Goal: Share content: Share content

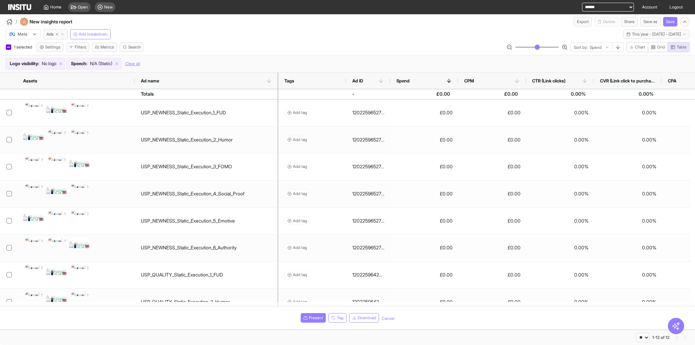
select select "**"
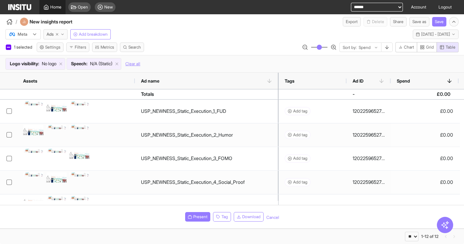
click at [47, 10] on link "Home" at bounding box center [52, 7] width 26 height 14
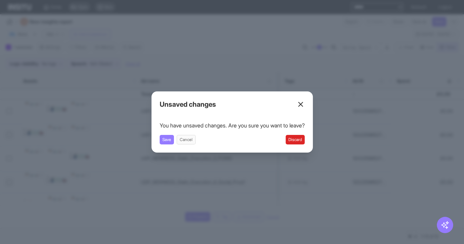
click at [295, 140] on button "Discard" at bounding box center [295, 140] width 19 height 10
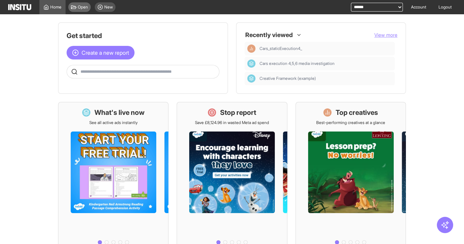
click at [83, 6] on span "Open" at bounding box center [83, 6] width 10 height 5
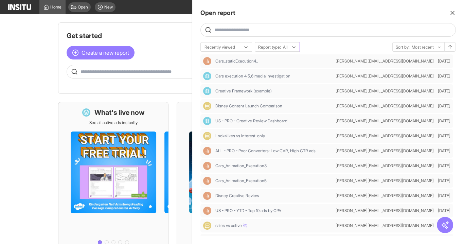
click at [280, 50] on div "Report type: All" at bounding box center [277, 47] width 44 height 10
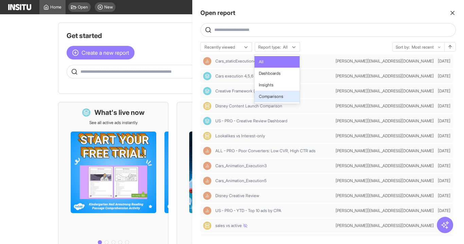
click at [287, 94] on span "Comparisons" at bounding box center [276, 96] width 37 height 6
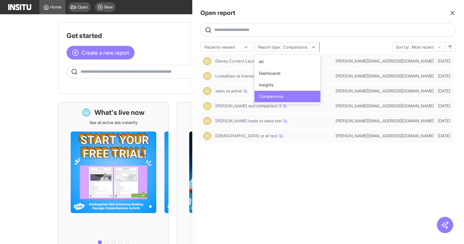
click at [275, 47] on span "Report type:" at bounding box center [269, 46] width 23 height 5
click at [276, 83] on span "Insights" at bounding box center [287, 85] width 58 height 6
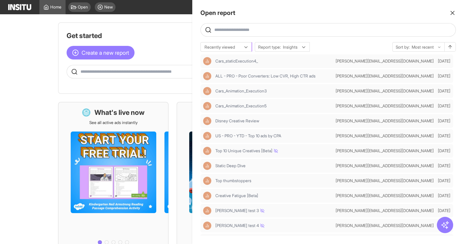
click at [215, 44] on div at bounding box center [221, 47] width 35 height 7
click at [234, 73] on span "Recently updated" at bounding box center [220, 73] width 33 height 6
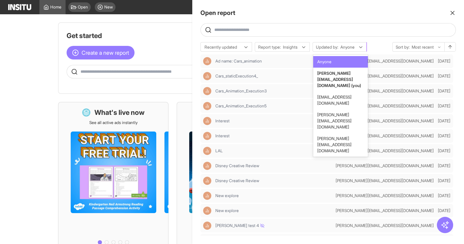
click at [341, 47] on input "text" at bounding box center [340, 46] width 1 height 5
click at [339, 112] on span "dina.chaneva@twinkl.co.uk" at bounding box center [334, 120] width 34 height 17
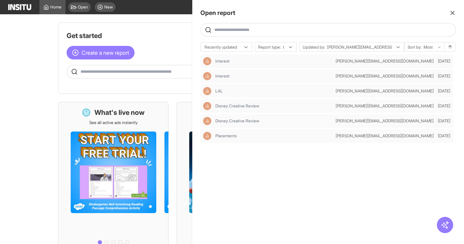
click at [306, 174] on div "Interest dina.chaneva@twinkl.co.uk 13 days ago Interest dina.chaneva@twinkl.co.…" at bounding box center [327, 144] width 255 height 181
click at [288, 50] on div "Report type: Insights" at bounding box center [275, 47] width 41 height 10
click at [284, 74] on span "Dashboards" at bounding box center [279, 73] width 43 height 6
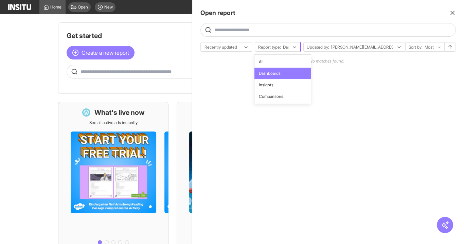
click at [286, 45] on div at bounding box center [285, 47] width 7 height 7
click at [288, 94] on span "Comparisons" at bounding box center [282, 96] width 48 height 6
click at [283, 50] on div at bounding box center [286, 47] width 8 height 7
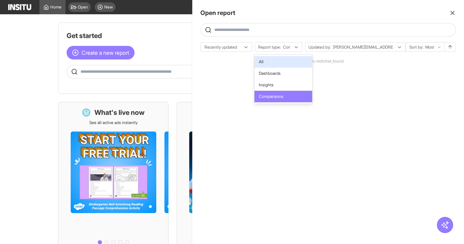
click at [287, 62] on span "All" at bounding box center [283, 62] width 50 height 6
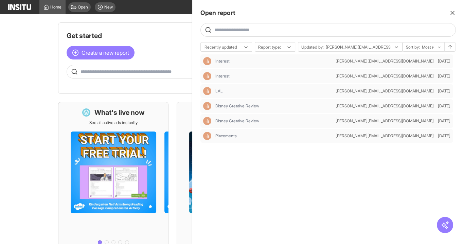
click at [300, 178] on div "Interest dina.chaneva@twinkl.co.uk 13 days ago Interest dina.chaneva@twinkl.co.…" at bounding box center [327, 144] width 255 height 181
click at [266, 61] on div "Interest" at bounding box center [273, 60] width 117 height 5
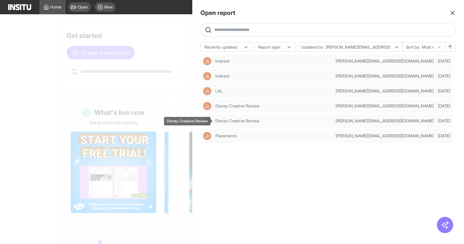
select select "**"
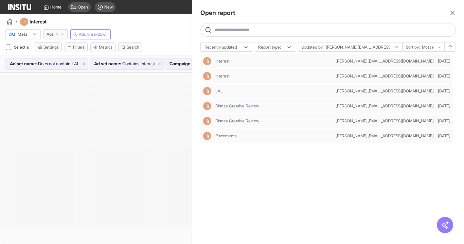
click at [114, 133] on div at bounding box center [232, 122] width 464 height 244
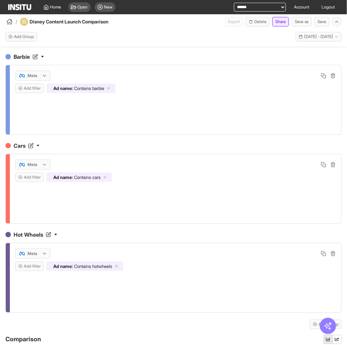
click at [279, 21] on button "Share" at bounding box center [280, 22] width 17 height 10
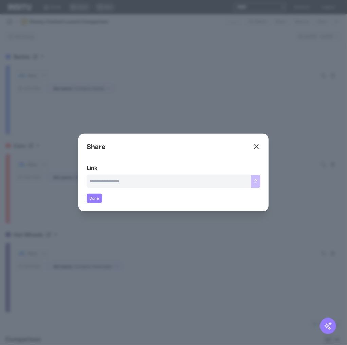
type input "**********"
click at [251, 182] on button "Copy link" at bounding box center [249, 182] width 23 height 14
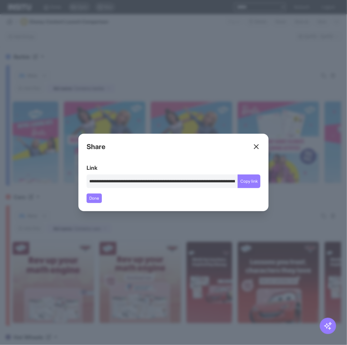
click at [255, 145] on icon at bounding box center [256, 147] width 8 height 8
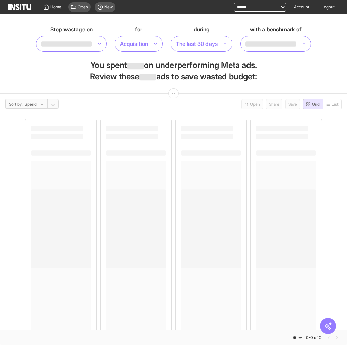
select select "**"
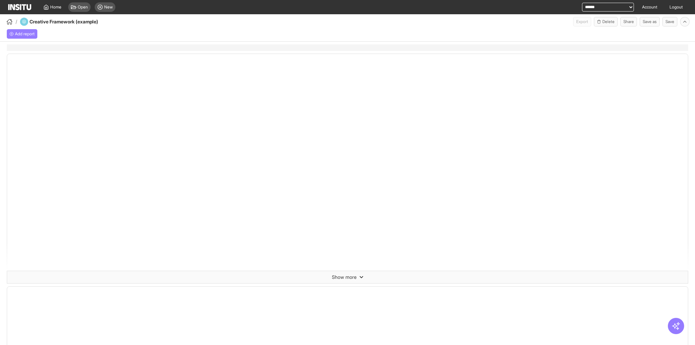
select select "**"
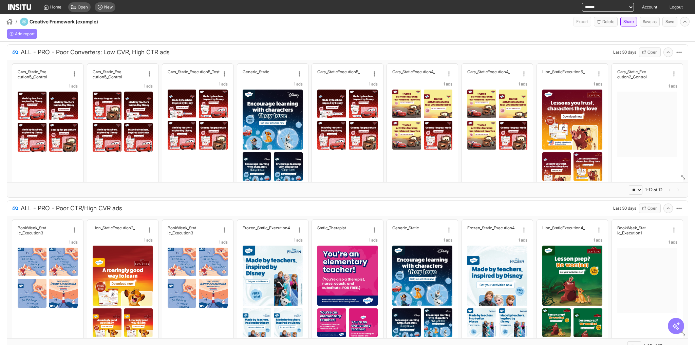
click at [626, 21] on button "Share" at bounding box center [629, 22] width 17 height 10
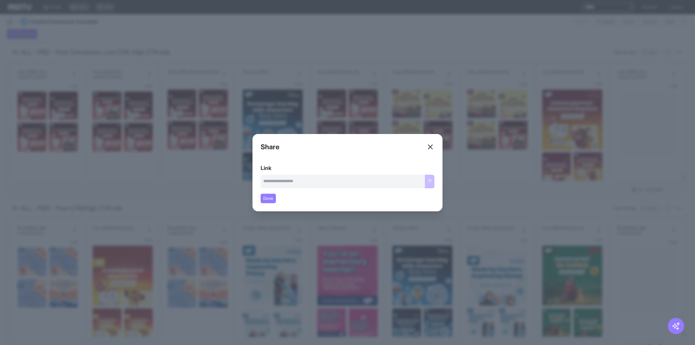
type input "**********"
drag, startPoint x: 424, startPoint y: 181, endPoint x: 440, endPoint y: 182, distance: 15.3
click at [424, 181] on button "Copy link" at bounding box center [423, 182] width 23 height 14
click at [431, 147] on line at bounding box center [431, 147] width 4 height 4
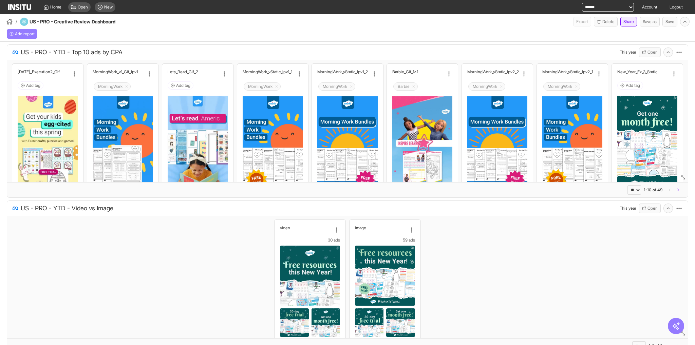
click at [628, 22] on button "Share" at bounding box center [629, 22] width 17 height 10
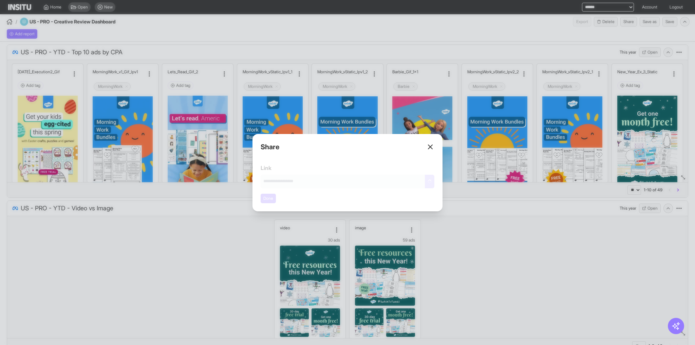
type input "**********"
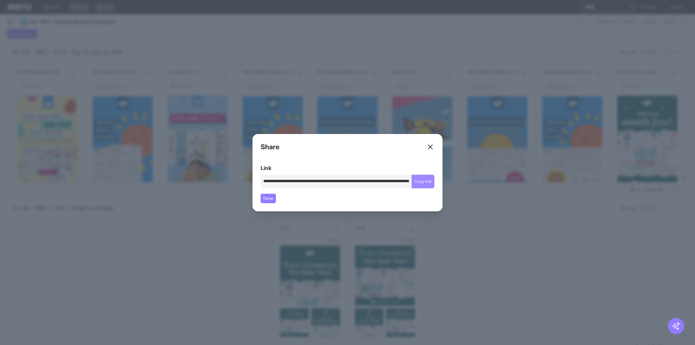
click at [421, 182] on button "Copy link" at bounding box center [423, 182] width 23 height 14
click at [570, 233] on div "Close overlay" at bounding box center [347, 172] width 695 height 345
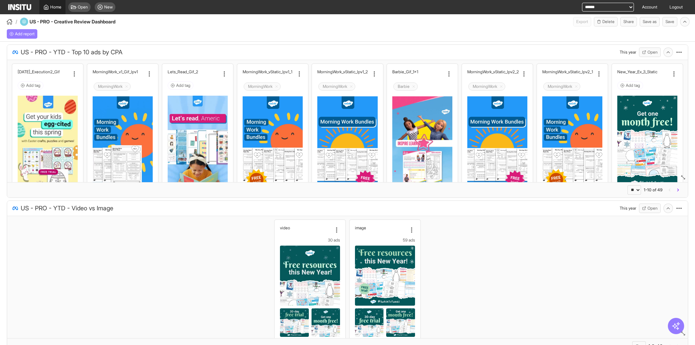
click at [60, 11] on link "Home" at bounding box center [52, 7] width 26 height 14
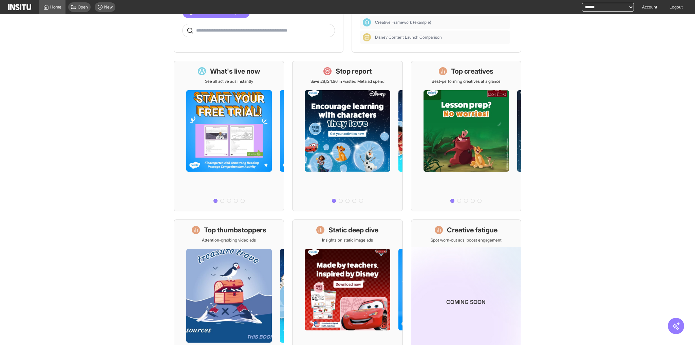
scroll to position [90, 0]
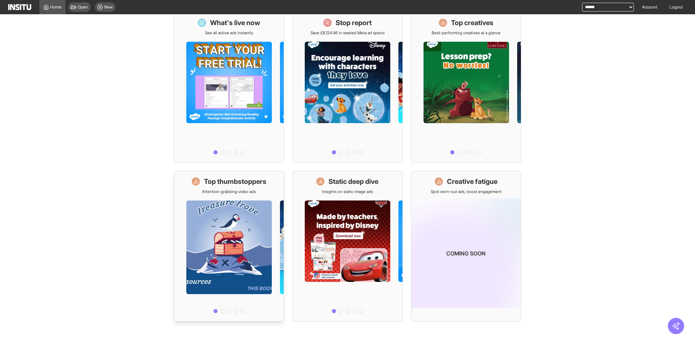
click at [248, 197] on div at bounding box center [229, 256] width 110 height 122
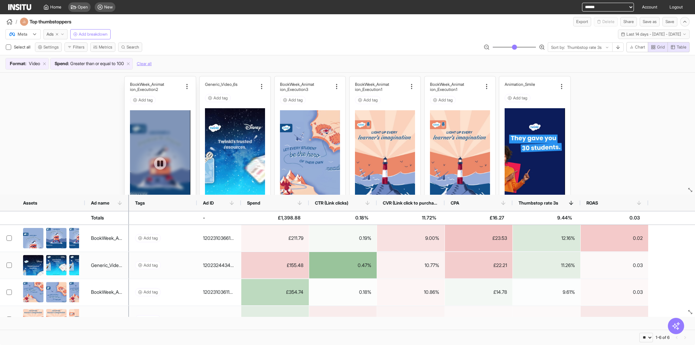
click at [171, 129] on div at bounding box center [160, 163] width 60 height 107
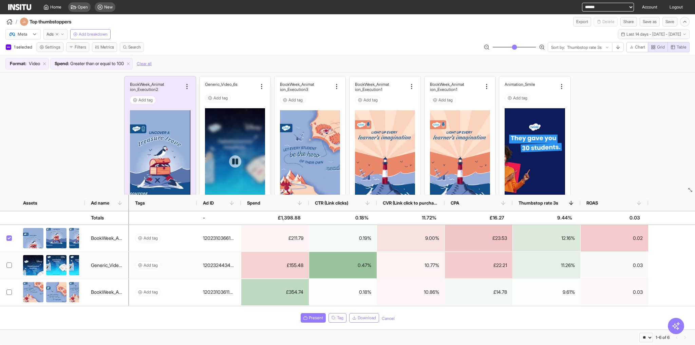
click at [239, 119] on div at bounding box center [235, 161] width 60 height 107
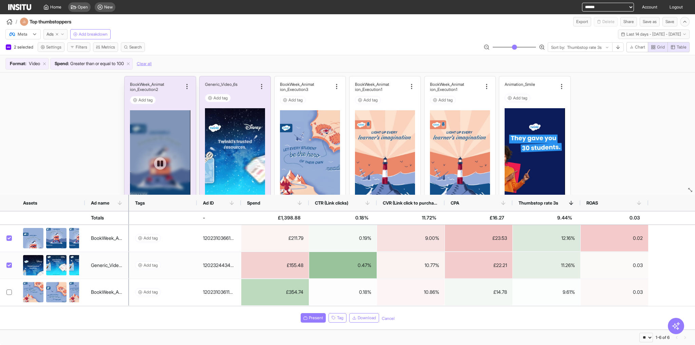
click at [134, 130] on div at bounding box center [160, 163] width 60 height 107
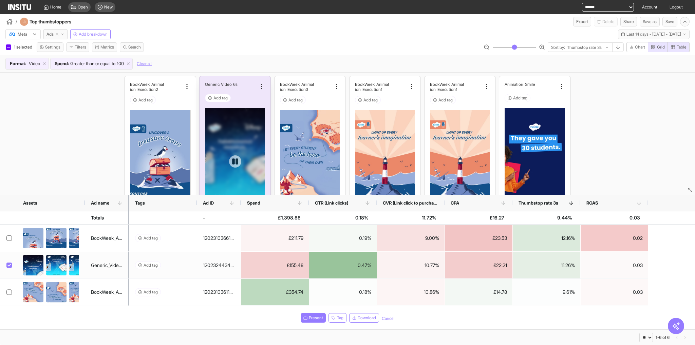
click at [218, 134] on div at bounding box center [235, 161] width 60 height 107
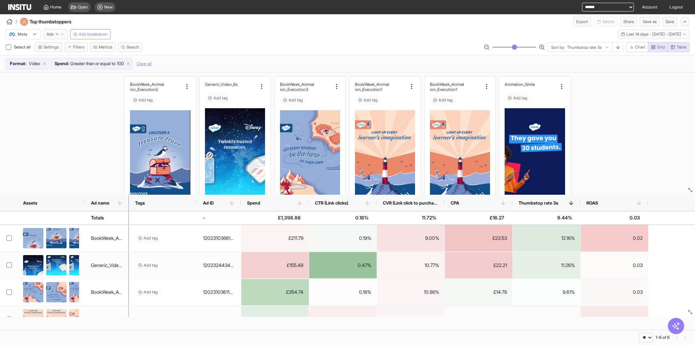
click at [52, 34] on span "Ads" at bounding box center [50, 34] width 7 height 5
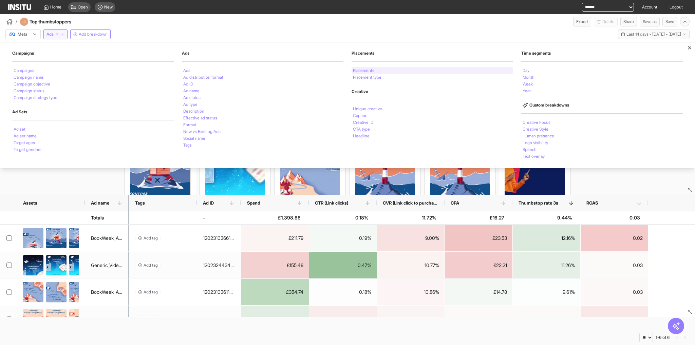
click at [363, 71] on li "Placements" at bounding box center [363, 71] width 21 height 4
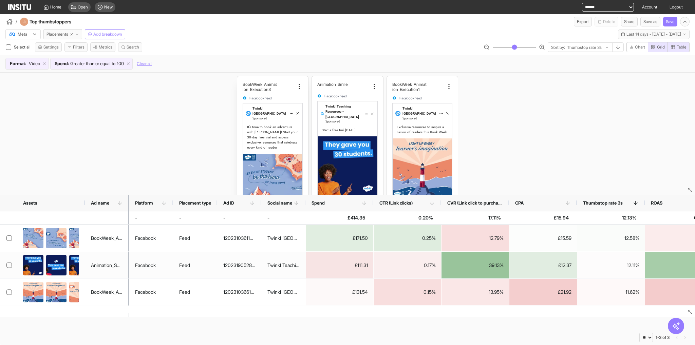
click at [290, 132] on div "It’s time to book an adventure with Twinkl! Start your 30-day free trial and ac…" at bounding box center [272, 138] width 51 height 26
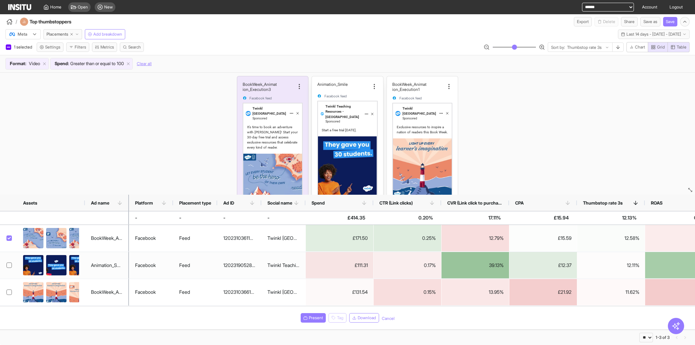
click at [335, 127] on div "Start a free trial today." at bounding box center [347, 132] width 59 height 10
click at [424, 125] on div "Exclusive resources to inspire a nation of readers this Book Week." at bounding box center [422, 130] width 51 height 10
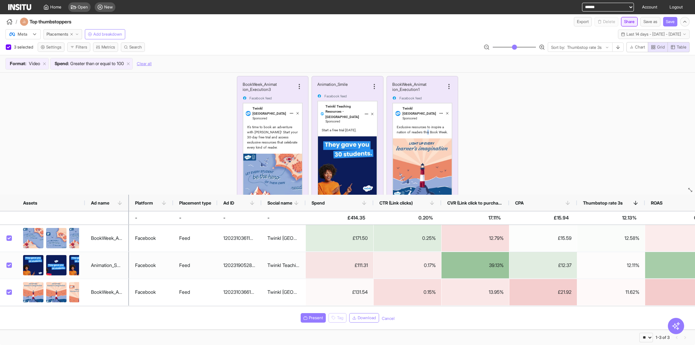
click at [627, 22] on button "Share" at bounding box center [629, 22] width 17 height 10
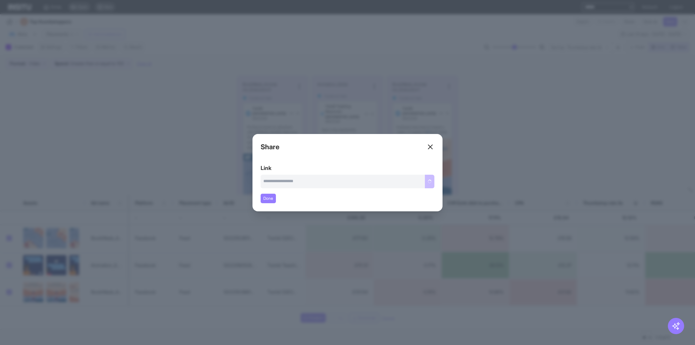
type input "**********"
drag, startPoint x: 419, startPoint y: 182, endPoint x: 426, endPoint y: 179, distance: 8.1
click at [419, 182] on button "Copy link" at bounding box center [423, 182] width 23 height 14
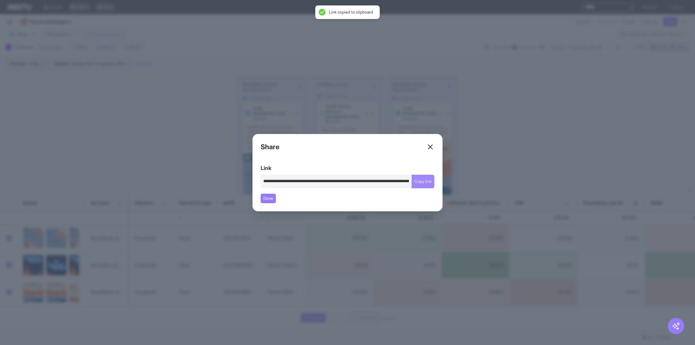
click at [427, 182] on button "Copy link" at bounding box center [423, 182] width 23 height 14
click at [483, 148] on div "Close overlay" at bounding box center [347, 172] width 695 height 345
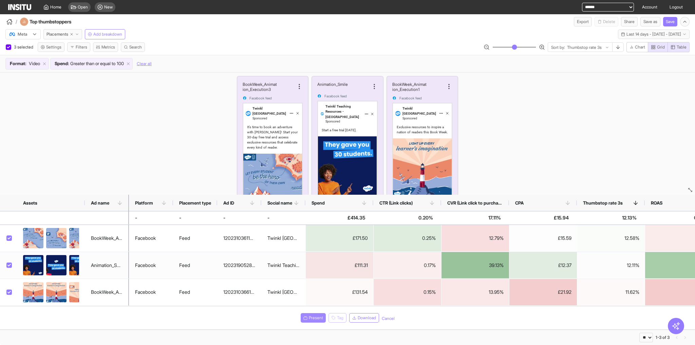
click at [319, 322] on button "Present" at bounding box center [313, 318] width 25 height 10
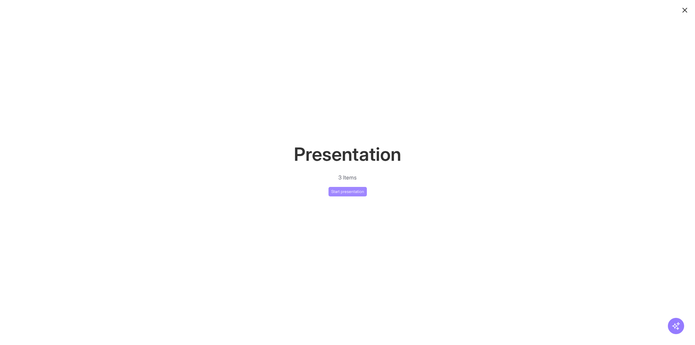
click at [348, 192] on button "Start presentation" at bounding box center [348, 192] width 38 height 10
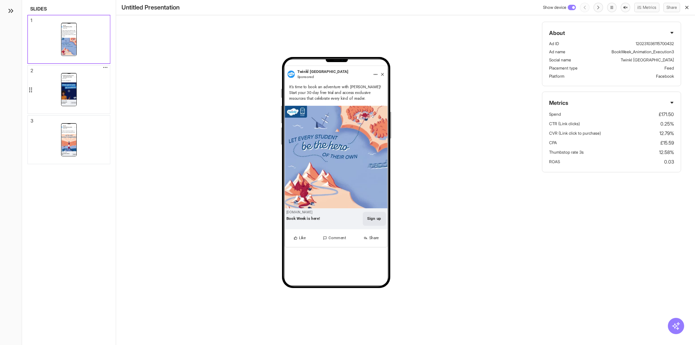
click at [99, 102] on div "Twinkl Teaching Resources - United States Sponsored Start a free trial today. t…" at bounding box center [69, 90] width 82 height 48
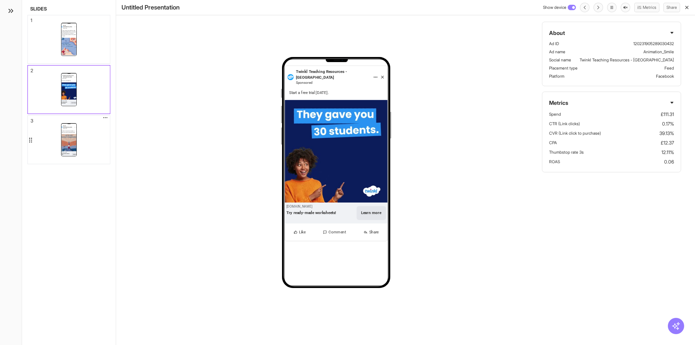
click at [91, 137] on div "Twinkl Australia Sponsored Exclusive resources to inspire a nation of readers t…" at bounding box center [69, 140] width 82 height 48
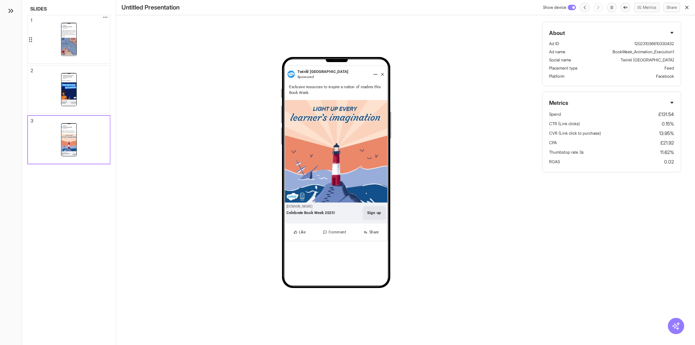
click at [80, 50] on div "Twinkl Australia Sponsored It’s time to book an adventure with Twinkl! Start yo…" at bounding box center [69, 39] width 82 height 48
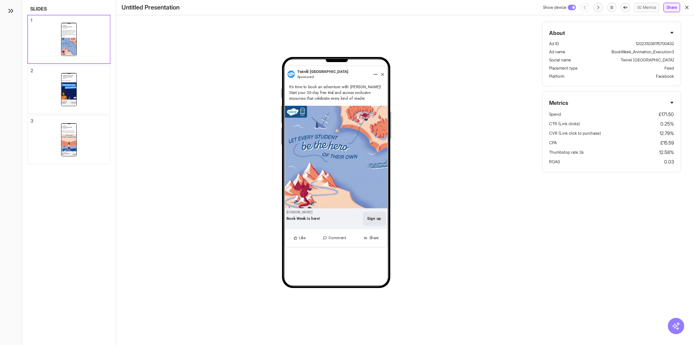
click at [669, 8] on button "Share" at bounding box center [672, 8] width 17 height 10
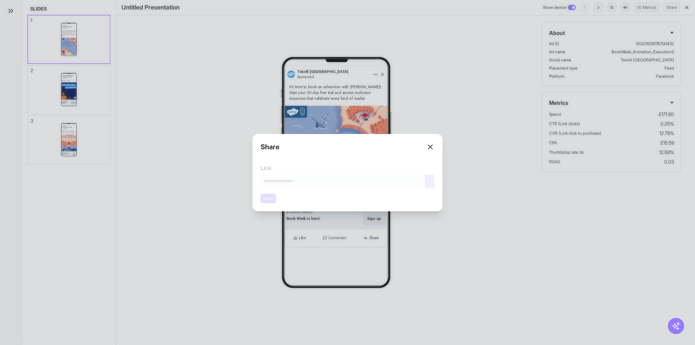
type input "**********"
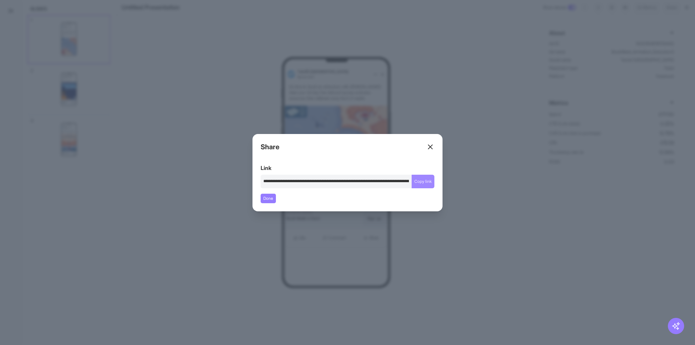
click at [422, 181] on button "Copy link" at bounding box center [423, 182] width 23 height 14
click at [546, 190] on div "Close overlay" at bounding box center [347, 172] width 695 height 345
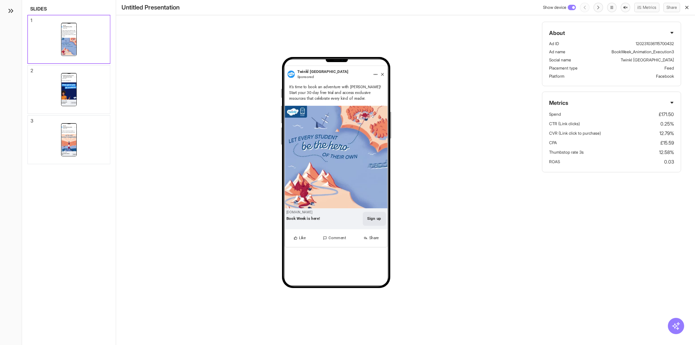
click at [684, 7] on div "Show device Metrics Share" at bounding box center [616, 8] width 147 height 10
click at [687, 5] on icon "button" at bounding box center [687, 7] width 5 height 5
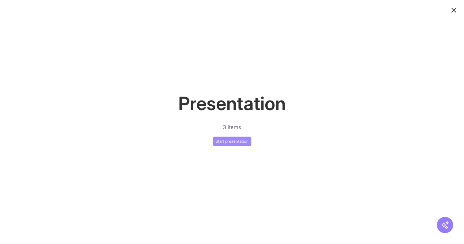
click at [222, 142] on button "Start presentation" at bounding box center [232, 142] width 38 height 10
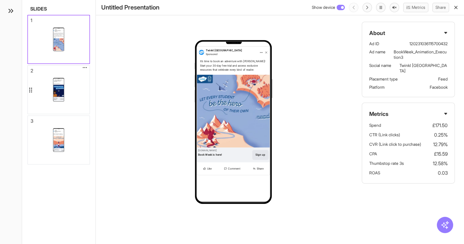
click at [38, 91] on div "Twinkl Teaching Resources - [GEOGRAPHIC_DATA] Sponsored Start a free trial [DAT…" at bounding box center [58, 90] width 61 height 48
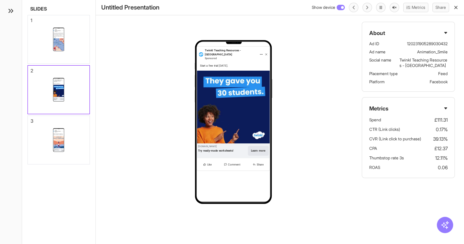
click at [89, 131] on div "3 Twinkl Australia Sponsored Exclusive resources to inspire a nation of readers…" at bounding box center [59, 139] width 62 height 49
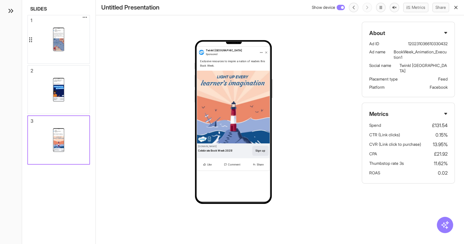
click at [83, 56] on div "Twinkl Australia Sponsored It’s time to book an adventure with Twinkl! Start yo…" at bounding box center [58, 39] width 61 height 48
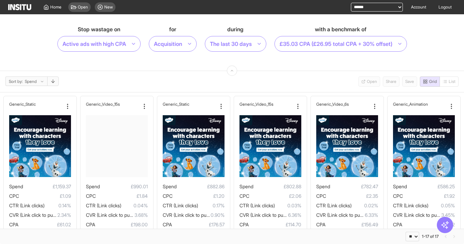
select select "**"
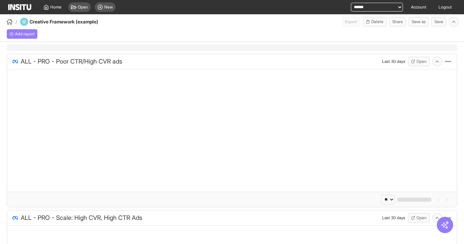
select select "**"
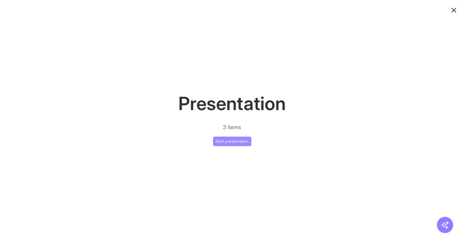
click at [247, 138] on button "Start presentation" at bounding box center [232, 142] width 38 height 10
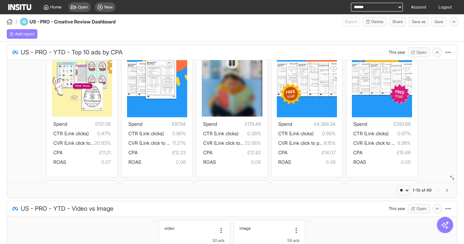
scroll to position [27, 0]
